Goal: Transaction & Acquisition: Purchase product/service

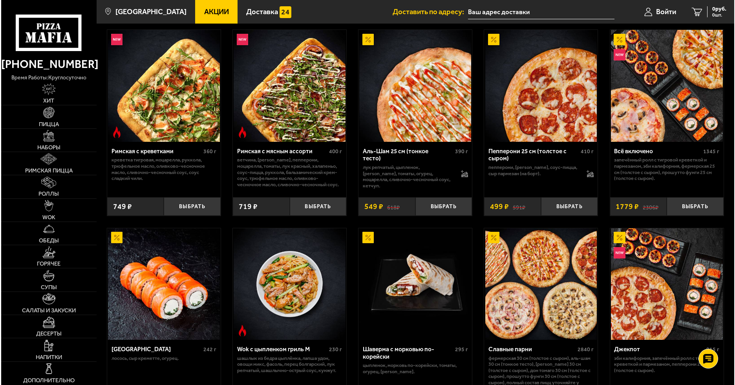
scroll to position [236, 0]
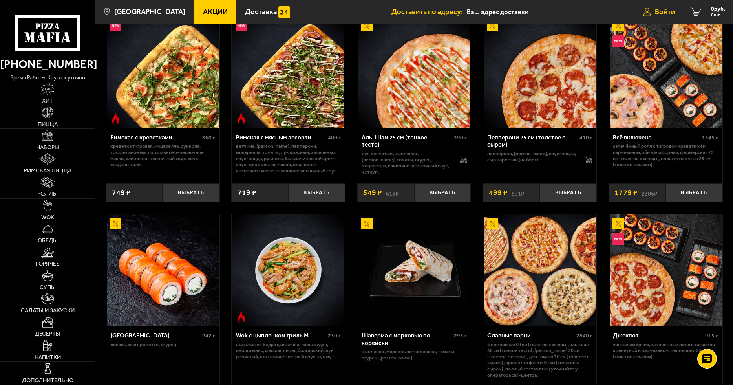
click at [657, 8] on span "Войти" at bounding box center [665, 11] width 20 height 7
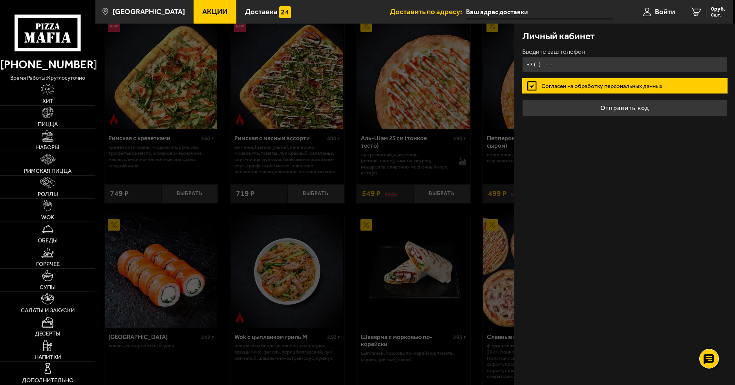
click at [593, 59] on input "+7 ( ) - -" at bounding box center [624, 64] width 205 height 15
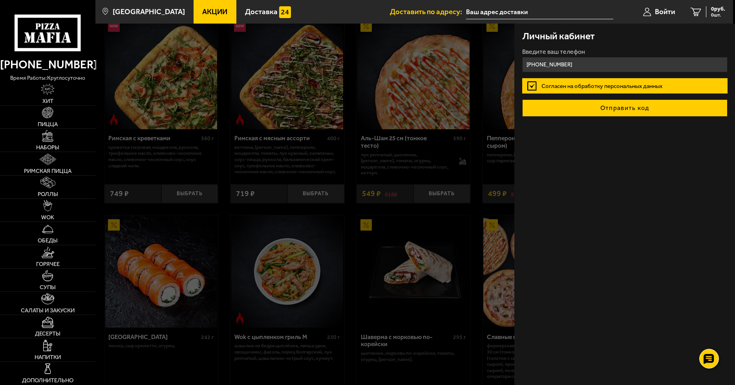
type input "[PHONE_NUMBER]"
click at [577, 104] on button "Отправить код" at bounding box center [624, 107] width 205 height 17
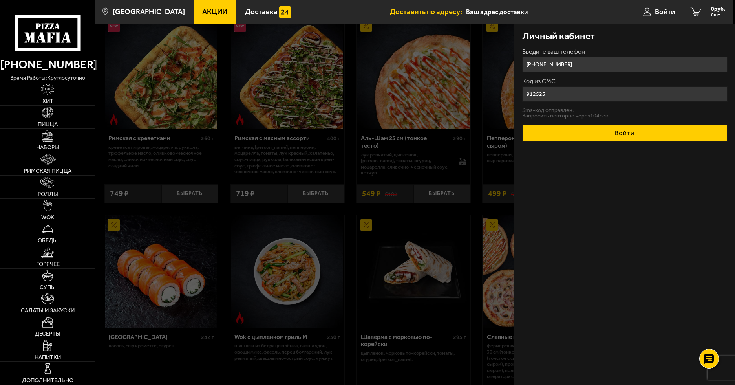
type input "912525"
click at [585, 132] on button "Войти" at bounding box center [624, 133] width 205 height 17
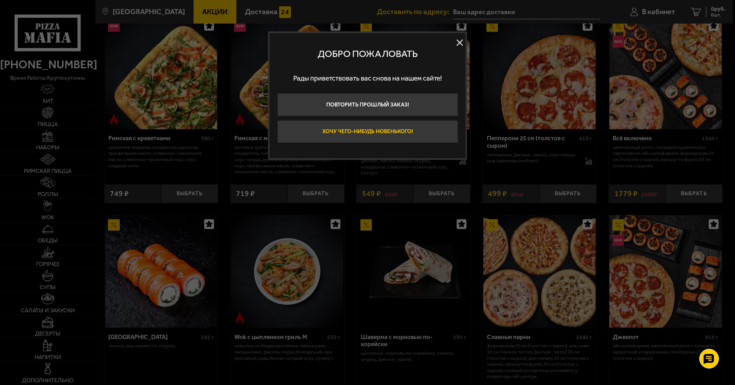
click at [388, 131] on button "Хочу чего-нибудь новенького!" at bounding box center [367, 131] width 181 height 23
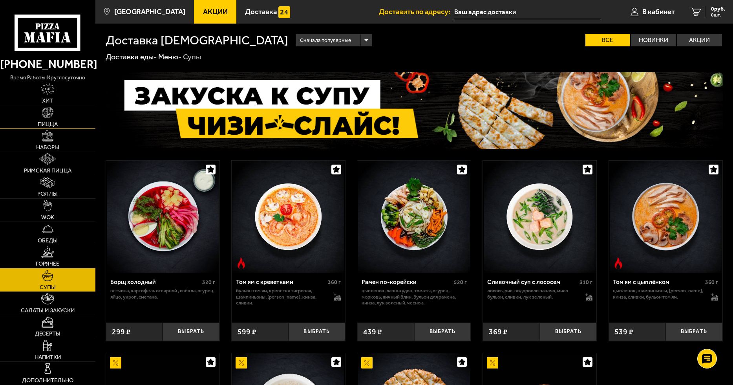
click at [48, 117] on img at bounding box center [47, 112] width 11 height 11
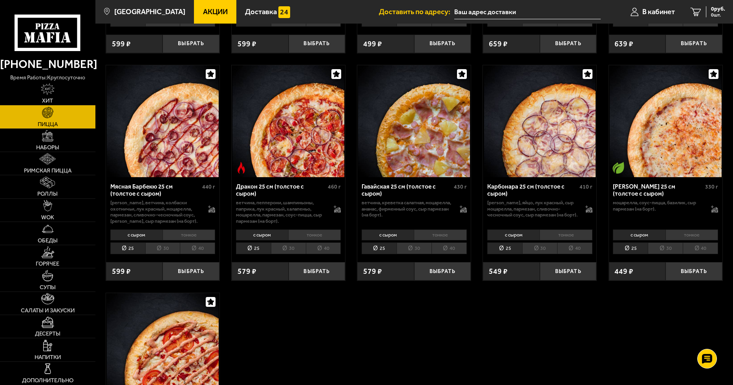
scroll to position [1414, 0]
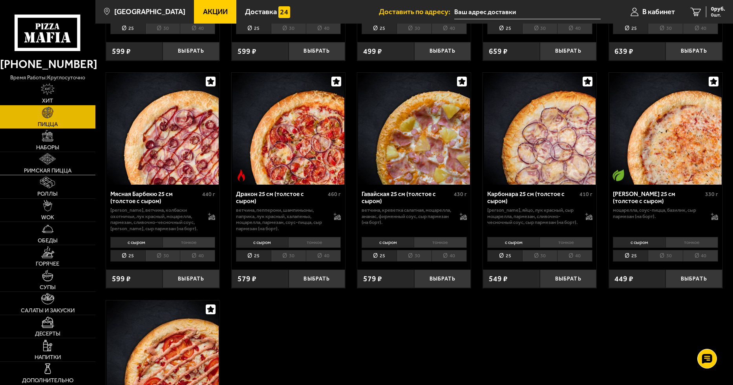
click at [49, 160] on img at bounding box center [47, 158] width 16 height 11
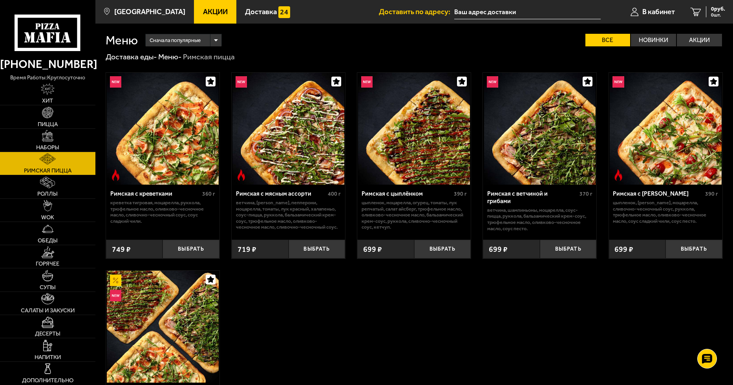
scroll to position [143, 0]
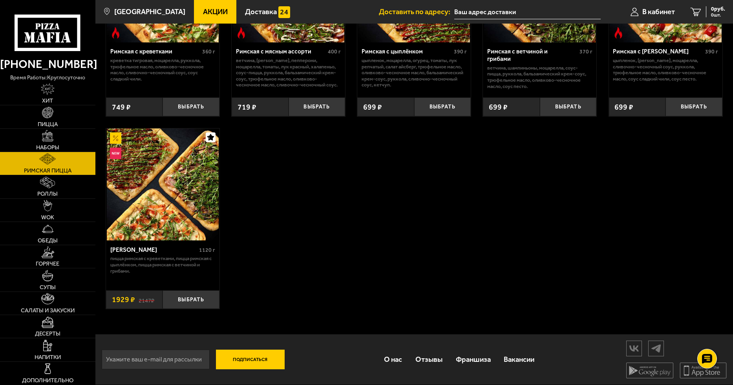
click at [154, 198] on img at bounding box center [163, 184] width 112 height 112
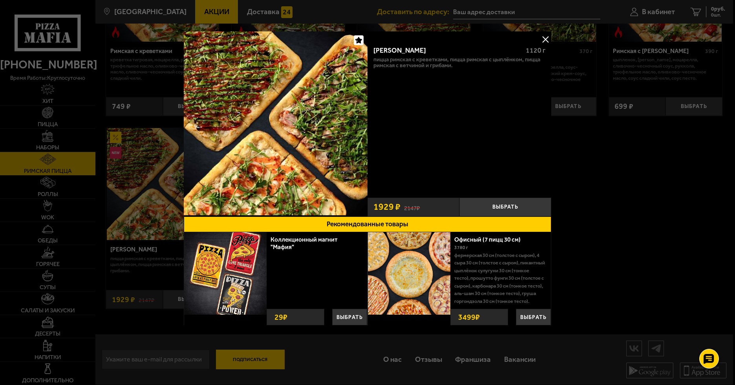
click at [251, 131] on img at bounding box center [276, 123] width 184 height 184
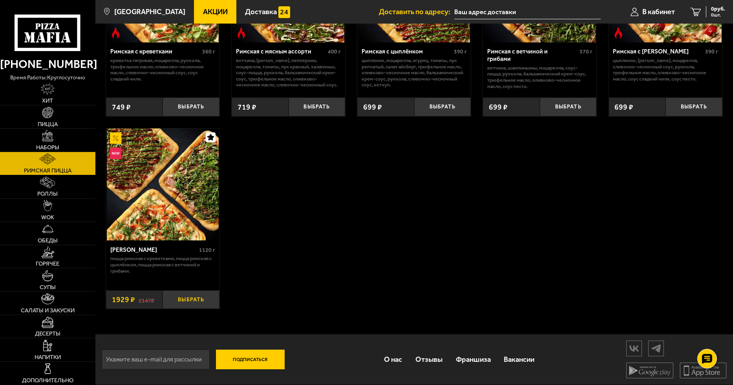
click at [202, 293] on button "Выбрать" at bounding box center [191, 299] width 57 height 19
click at [710, 3] on link "1 1929 руб. 1 шт." at bounding box center [704, 12] width 60 height 24
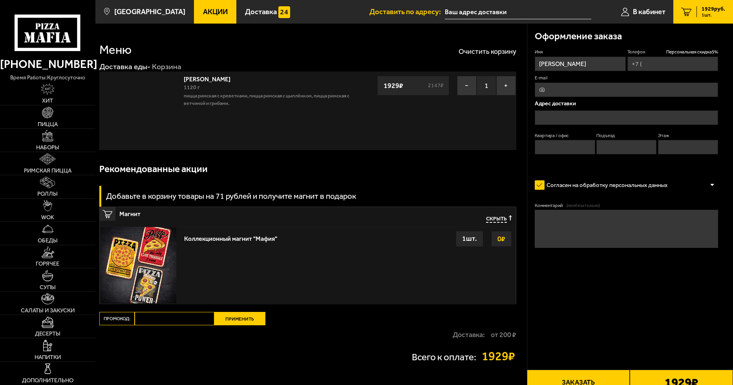
type input "[PHONE_NUMBER]"
type input "[STREET_ADDRESS]"
type input "1"
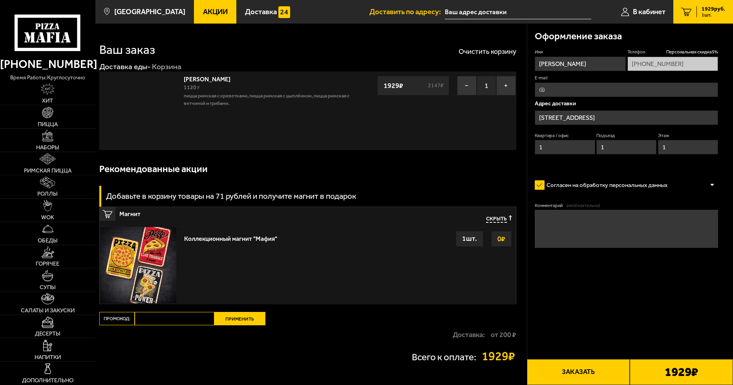
type input "[STREET_ADDRESS]"
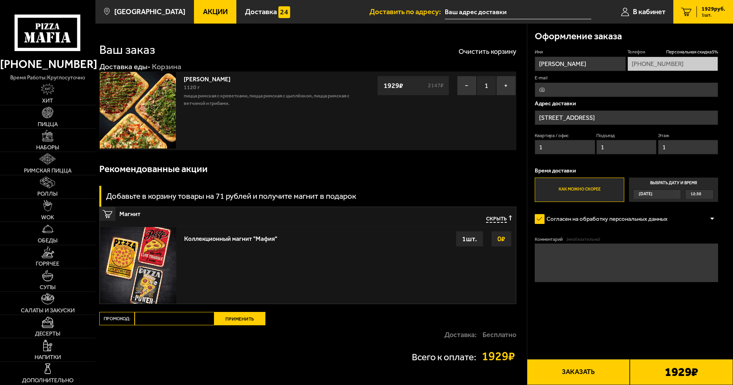
click at [695, 191] on span "12:30" at bounding box center [696, 194] width 11 height 9
click at [0, 0] on input "Выбрать дату и время [DATE] 12:30" at bounding box center [0, 0] width 0 height 0
click at [695, 194] on span "12:30" at bounding box center [696, 194] width 11 height 9
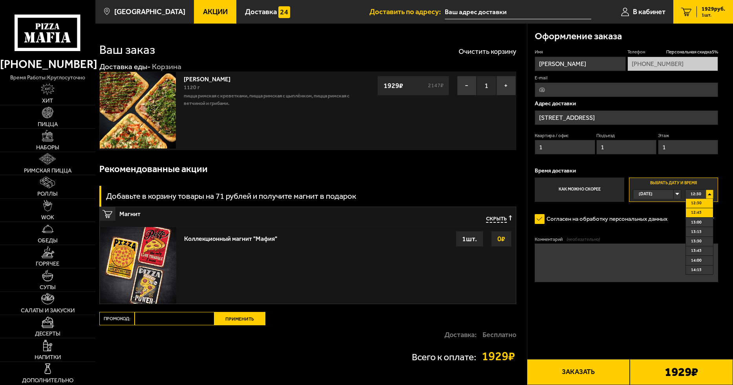
click at [701, 209] on span "12:45" at bounding box center [696, 212] width 11 height 9
click at [613, 113] on input "[STREET_ADDRESS]" at bounding box center [626, 117] width 183 height 15
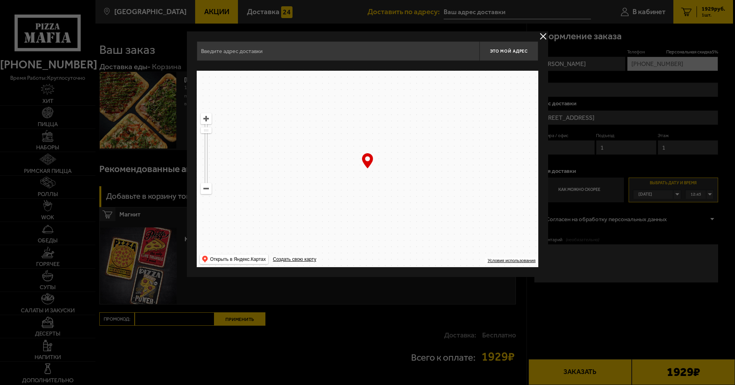
type input "[STREET_ADDRESS]"
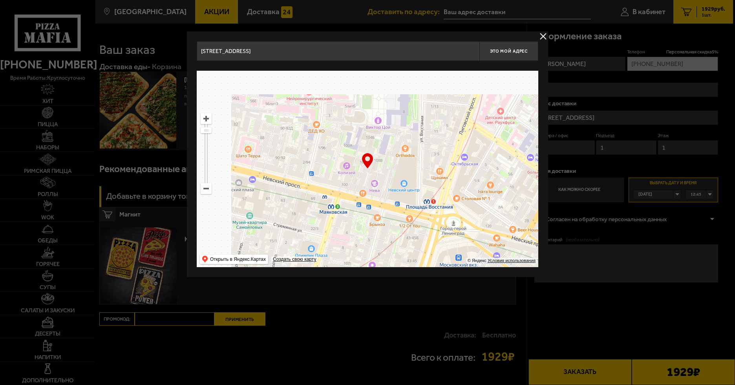
drag, startPoint x: 346, startPoint y: 158, endPoint x: 458, endPoint y: 177, distance: 113.5
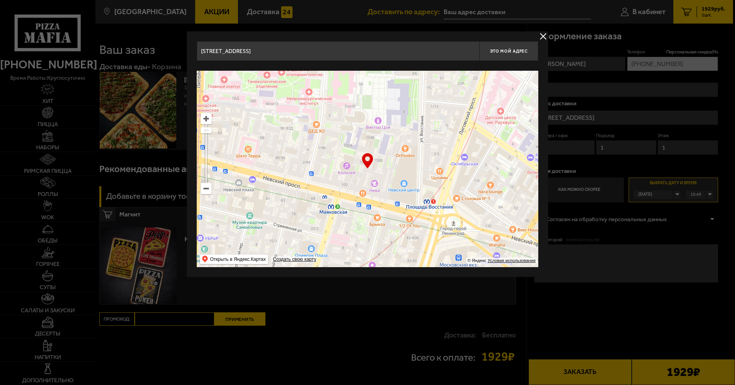
click at [491, 286] on main "Санкт-Петербург Все Акции Доставка Личный кабинет Акции Доставка Доставить по а…" at bounding box center [414, 223] width 638 height 447
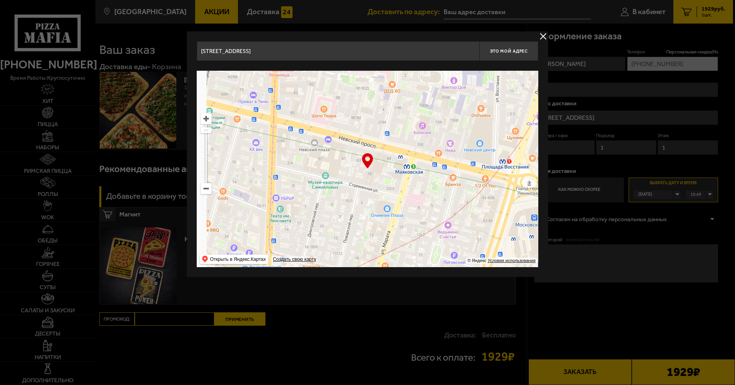
drag, startPoint x: 322, startPoint y: 209, endPoint x: 662, endPoint y: 384, distance: 382.3
click at [662, 384] on main "Санкт-Петербург Все Акции Доставка Личный кабинет Акции Доставка Доставить по а…" at bounding box center [414, 223] width 638 height 447
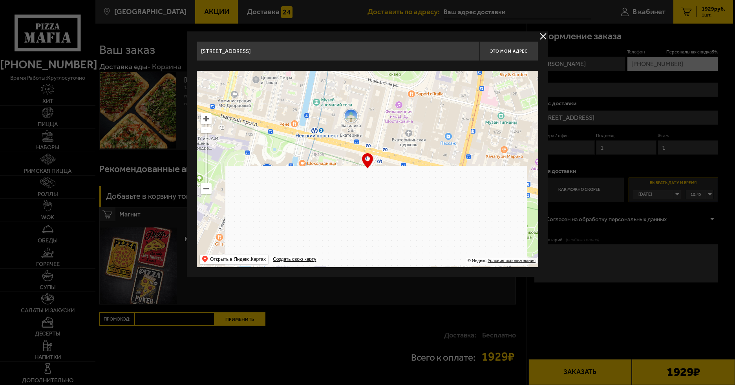
type input "[STREET_ADDRESS]"
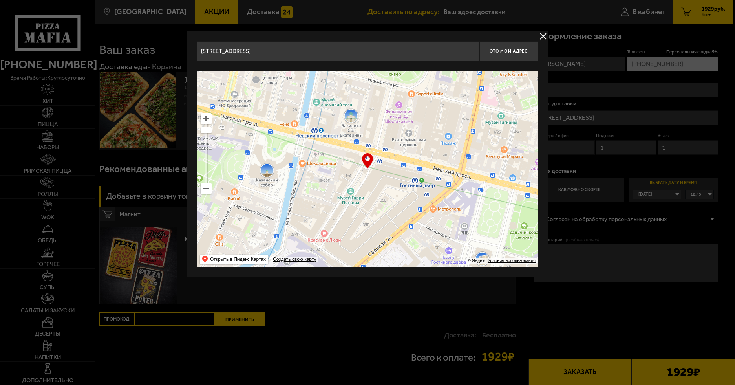
type input "[STREET_ADDRESS]"
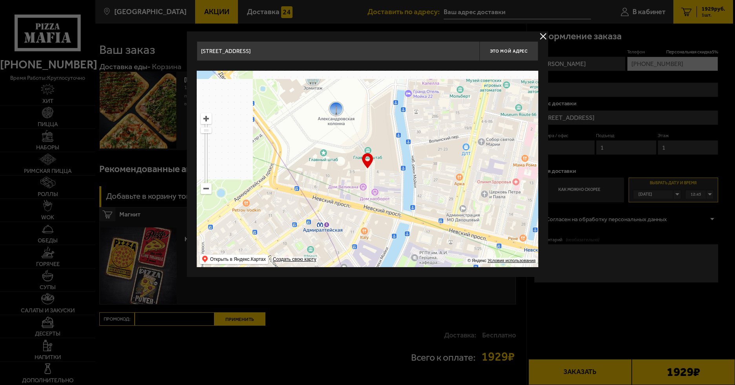
drag, startPoint x: 286, startPoint y: 150, endPoint x: 495, endPoint y: 325, distance: 272.7
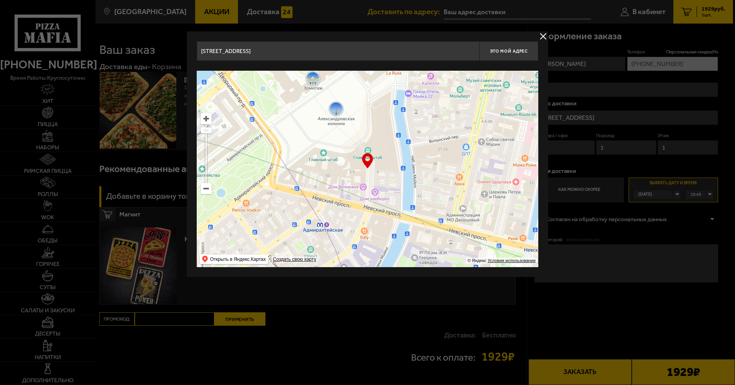
click at [500, 325] on main "Санкт-Петербург Все Акции Доставка Личный кабинет Акции Доставка Доставить по а…" at bounding box center [414, 223] width 638 height 447
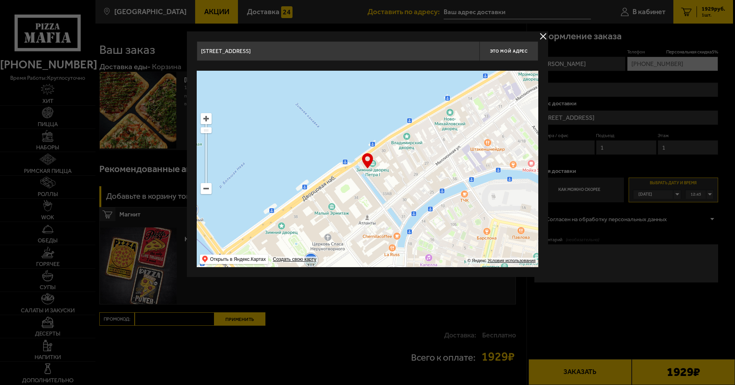
type input "[STREET_ADDRESS]"
drag, startPoint x: 280, startPoint y: 67, endPoint x: 308, endPoint y: 117, distance: 58.2
click at [308, 117] on div "[STREET_ADDRESS] Это мой адрес Найдите адрес перетащив карту … © Яндекс Условия…" at bounding box center [368, 154] width 342 height 226
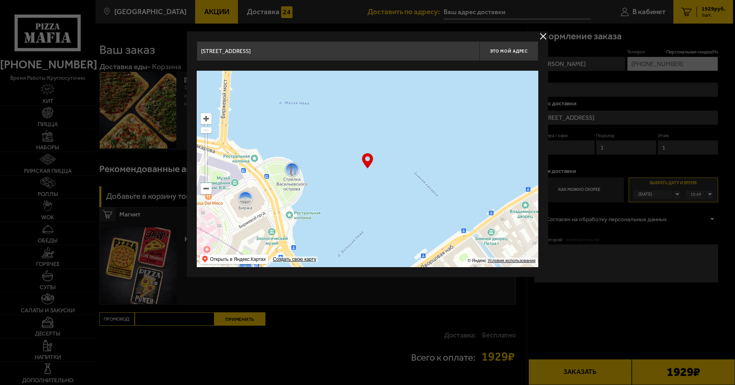
drag, startPoint x: 306, startPoint y: 122, endPoint x: 469, endPoint y: 280, distance: 227.5
click at [467, 302] on main "Санкт-Петербург Все Акции Доставка Личный кабинет Акции Доставка Доставить по а…" at bounding box center [414, 223] width 638 height 447
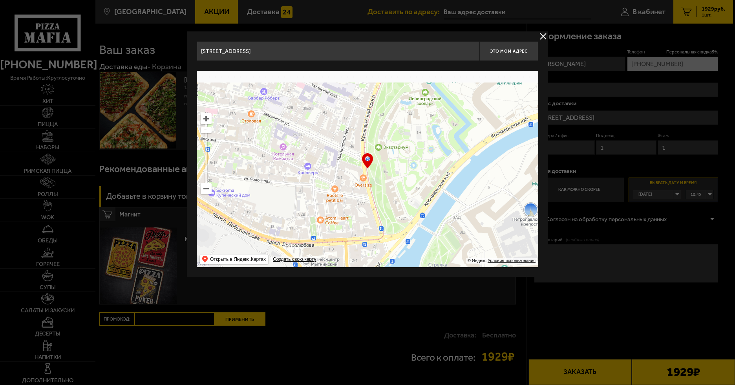
type input "[STREET_ADDRESS]"
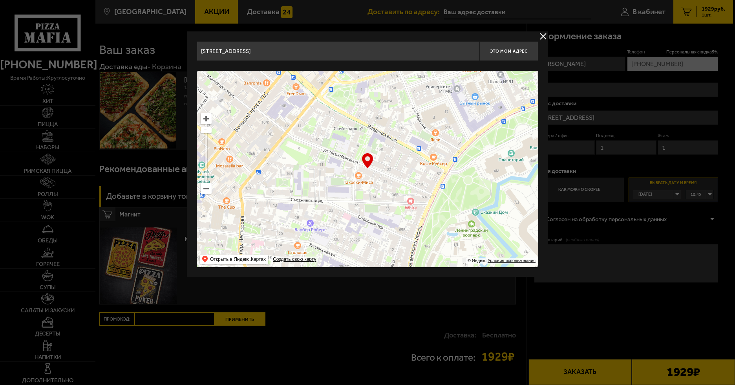
drag, startPoint x: 372, startPoint y: 133, endPoint x: 365, endPoint y: 339, distance: 206.7
click at [365, 339] on main "Санкт-Петербург Все Акции Доставка Личный кабинет Акции Доставка Доставить по а…" at bounding box center [414, 223] width 638 height 447
type input "[STREET_ADDRESS][PERSON_NAME]"
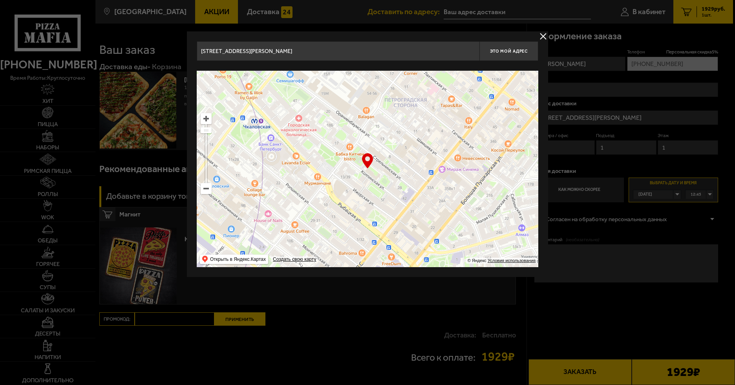
drag, startPoint x: 317, startPoint y: 86, endPoint x: 411, endPoint y: 252, distance: 190.2
click at [411, 252] on ymaps at bounding box center [368, 169] width 342 height 196
type input "[STREET_ADDRESS]"
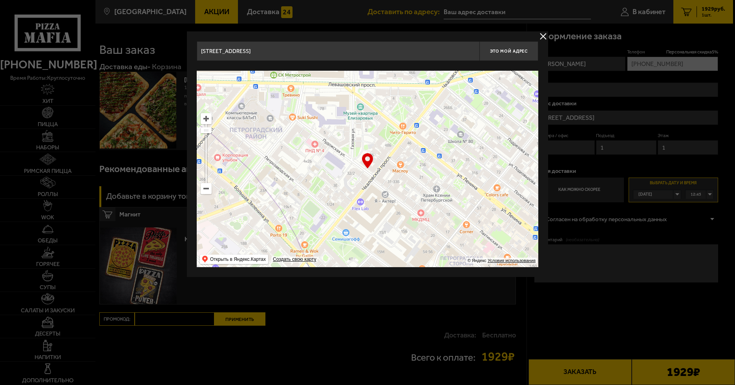
drag, startPoint x: 335, startPoint y: 136, endPoint x: 390, endPoint y: 289, distance: 163.8
click at [390, 293] on main "Санкт-Петербург Все Акции Доставка Личный кабинет Акции Доставка Доставить по а…" at bounding box center [414, 223] width 638 height 447
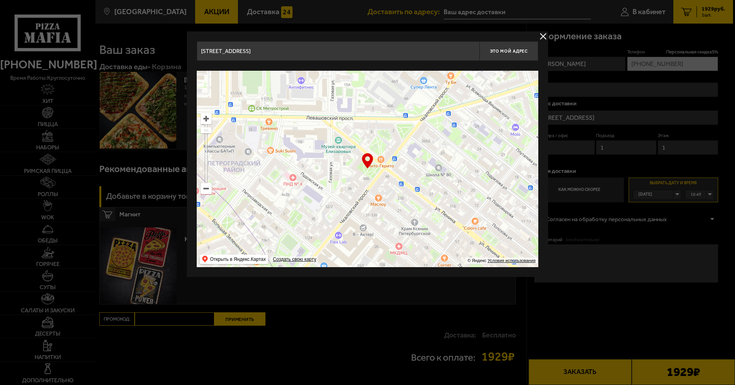
type input "[STREET_ADDRESS]"
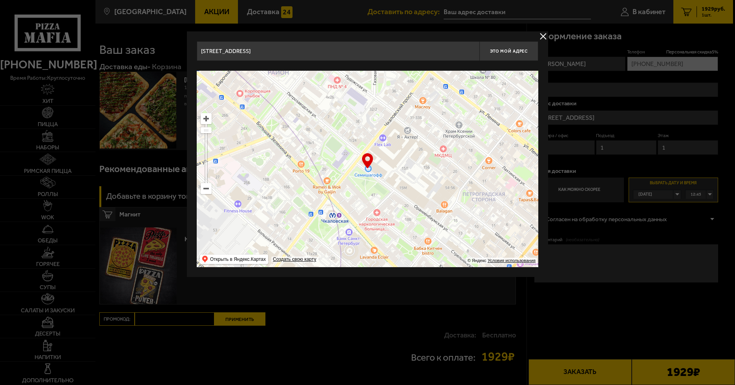
drag, startPoint x: 410, startPoint y: 132, endPoint x: 455, endPoint y: 34, distance: 107.1
click at [455, 34] on div "[STREET_ADDRESS] Это мой адрес Найдите адрес перетащив карту … © Яндекс Условия…" at bounding box center [367, 154] width 361 height 246
type input "[STREET_ADDRESS]"
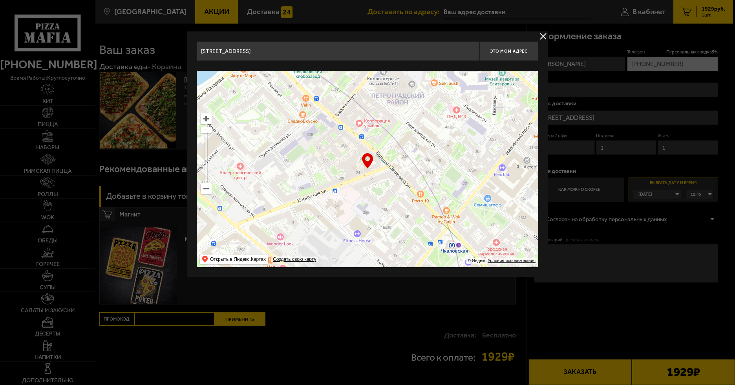
type input "[STREET_ADDRESS]"
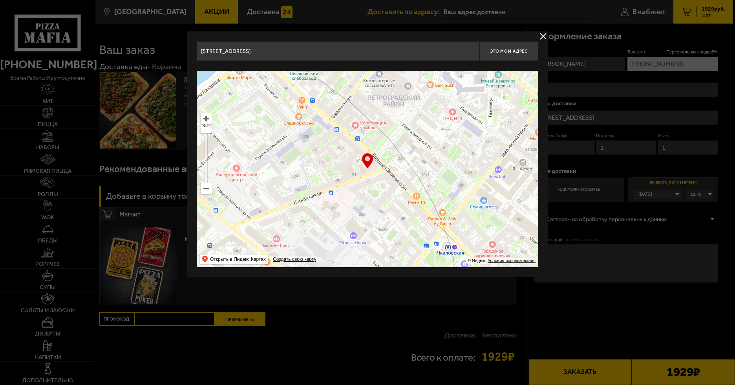
type input "[STREET_ADDRESS][PERSON_NAME]"
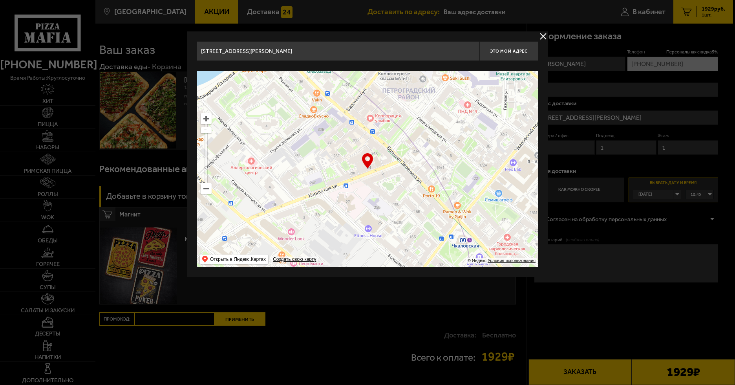
type input "[STREET_ADDRESS][PERSON_NAME]"
drag, startPoint x: 280, startPoint y: 163, endPoint x: 411, endPoint y: 189, distance: 133.1
click at [411, 189] on ymaps at bounding box center [368, 169] width 342 height 196
click at [337, 47] on input "[STREET_ADDRESS][PERSON_NAME]" at bounding box center [338, 51] width 283 height 20
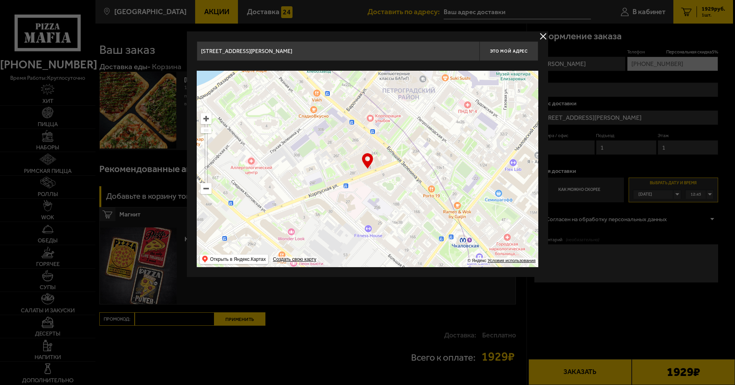
drag, startPoint x: 257, startPoint y: 44, endPoint x: -223, endPoint y: 26, distance: 479.6
click at [0, 26] on html "[PHONE_NUMBER] время работы: круглосуточно [PERSON_NAME] Наборы Римская пицца Р…" at bounding box center [367, 223] width 735 height 447
click at [543, 34] on button "delivery type" at bounding box center [544, 36] width 10 height 10
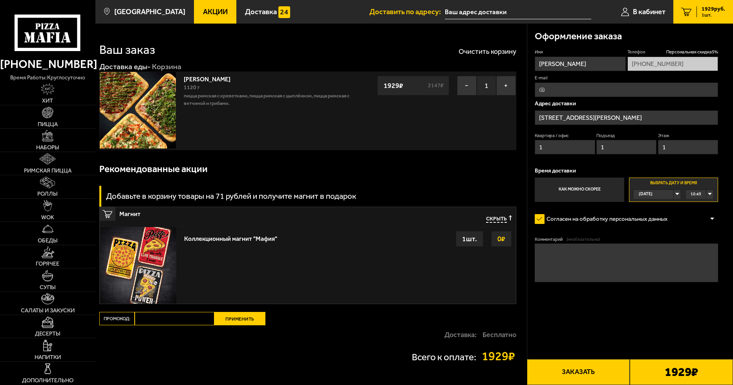
click at [558, 141] on input "1" at bounding box center [565, 147] width 60 height 15
type input "52"
type input "3"
type input "2"
click at [553, 271] on textarea "Комментарий (необязательно)" at bounding box center [626, 263] width 183 height 38
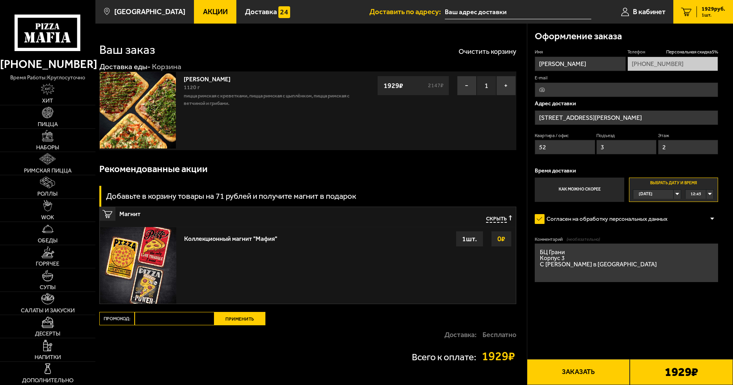
click at [603, 270] on textarea "БЦ Грани Корпус 3 С [PERSON_NAME] в [GEOGRAPHIC_DATA]" at bounding box center [626, 263] width 183 height 38
type textarea "БЦ Грани Корпус 3 2 этаж 52 офис"
click at [546, 154] on input "52" at bounding box center [565, 147] width 60 height 15
type input "55"
drag, startPoint x: 542, startPoint y: 271, endPoint x: 562, endPoint y: 290, distance: 28.4
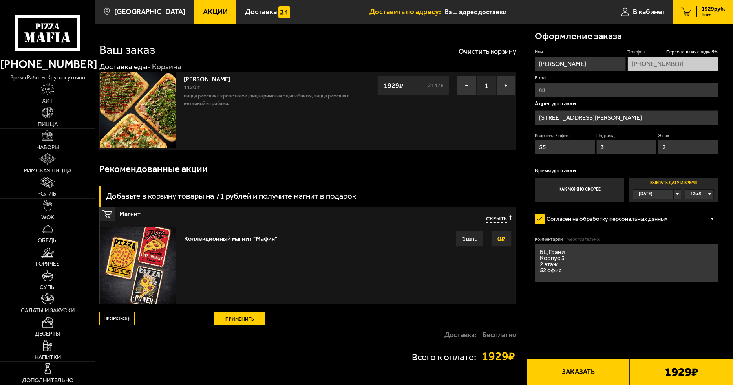
click at [542, 271] on textarea "БЦ Грани Корпус 3 2 этаж 52 офис" at bounding box center [626, 263] width 183 height 38
type textarea "БЦ Грани Корпус 3 2 этаж 55-Н офис"
click at [572, 376] on button "Заказать" at bounding box center [578, 372] width 103 height 26
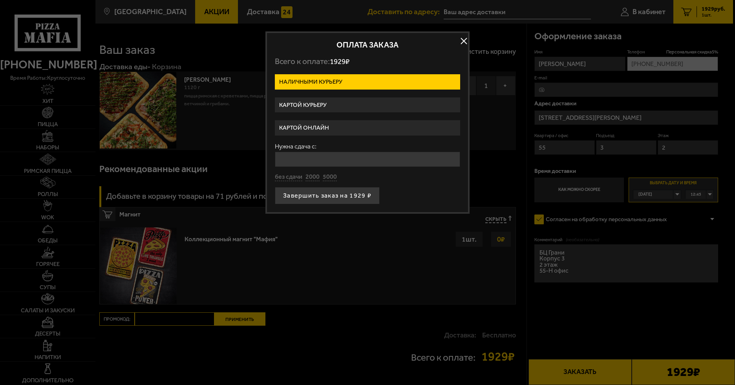
click at [322, 124] on label "Картой онлайн" at bounding box center [367, 127] width 185 height 15
click at [0, 0] on input "Картой онлайн" at bounding box center [0, 0] width 0 height 0
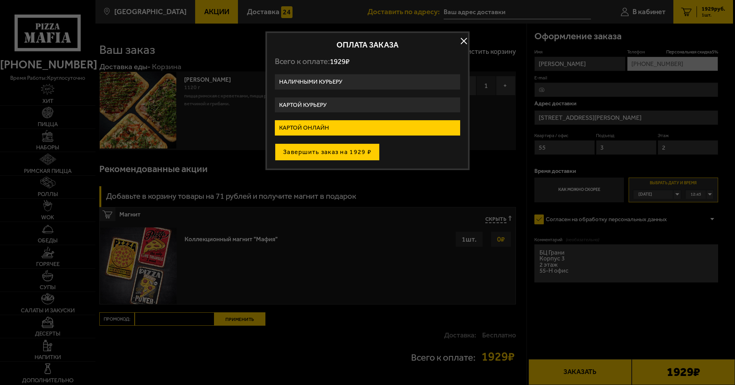
click at [330, 152] on button "Завершить заказ на 1929 ₽" at bounding box center [327, 151] width 105 height 17
